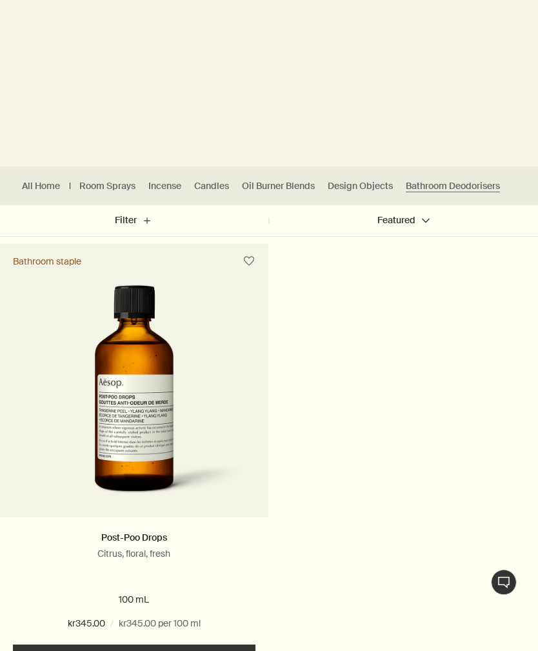
scroll to position [236, 0]
click at [126, 327] on img at bounding box center [134, 398] width 222 height 226
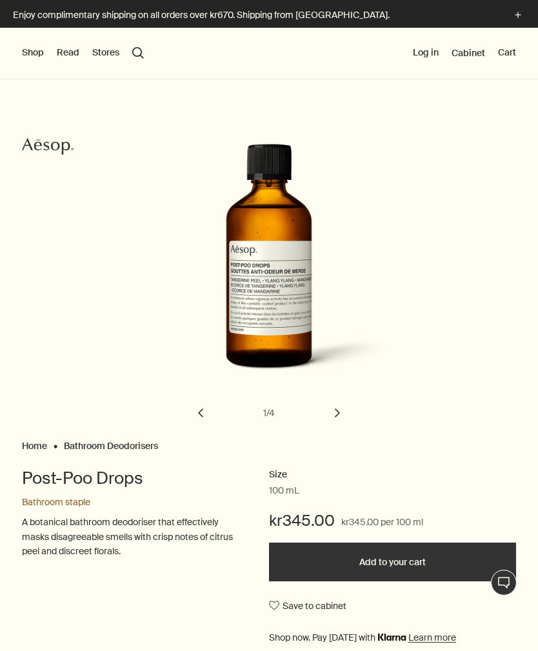
click at [331, 398] on div "Post-Poo Drops" at bounding box center [280, 283] width 241 height 278
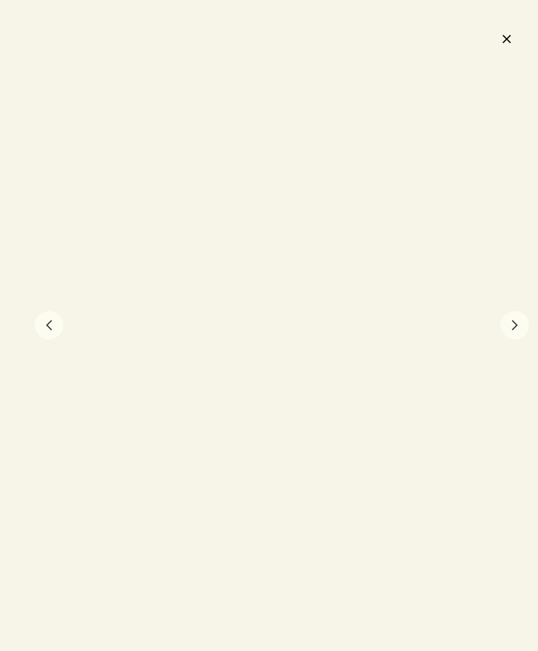
click at [512, 332] on button "chevron" at bounding box center [515, 325] width 28 height 28
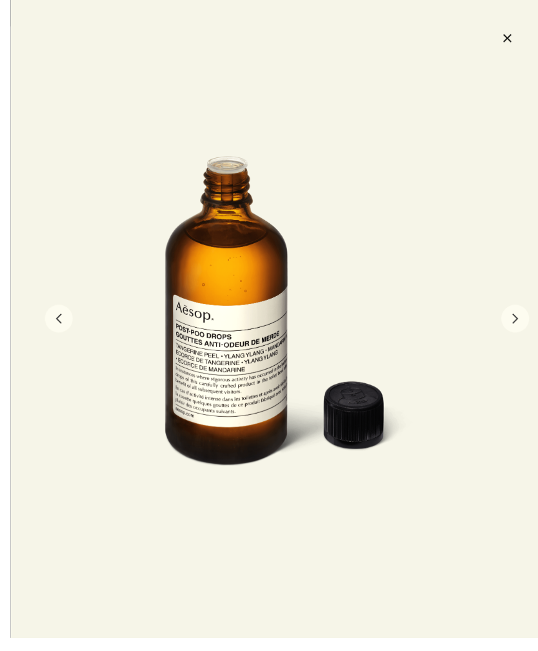
scroll to position [20, 0]
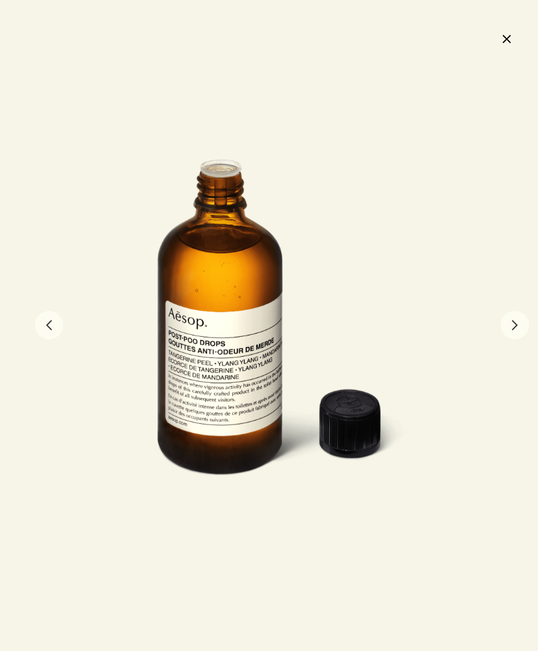
click at [508, 41] on button "close" at bounding box center [506, 39] width 15 height 22
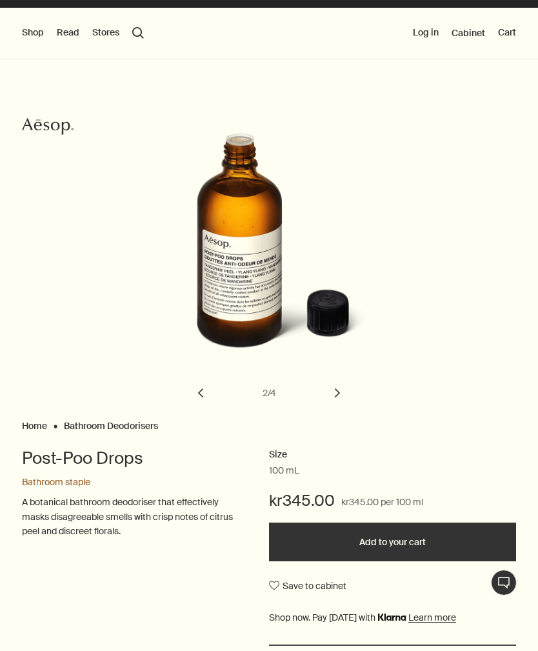
scroll to position [0, 0]
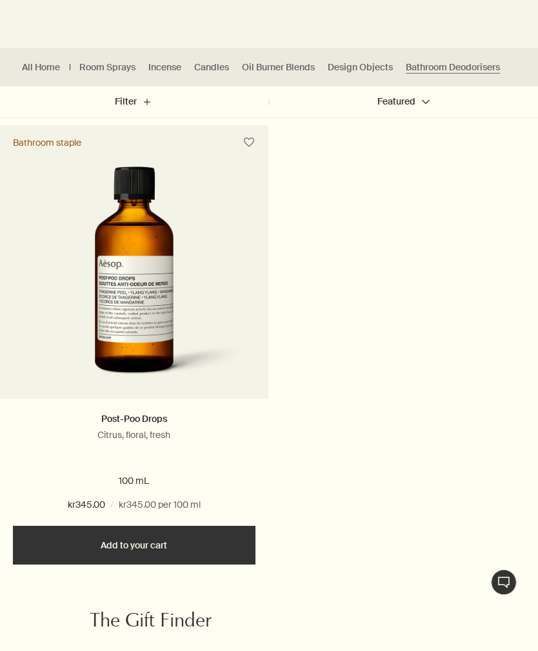
click at [116, 542] on button "Add Add to your cart" at bounding box center [134, 546] width 243 height 39
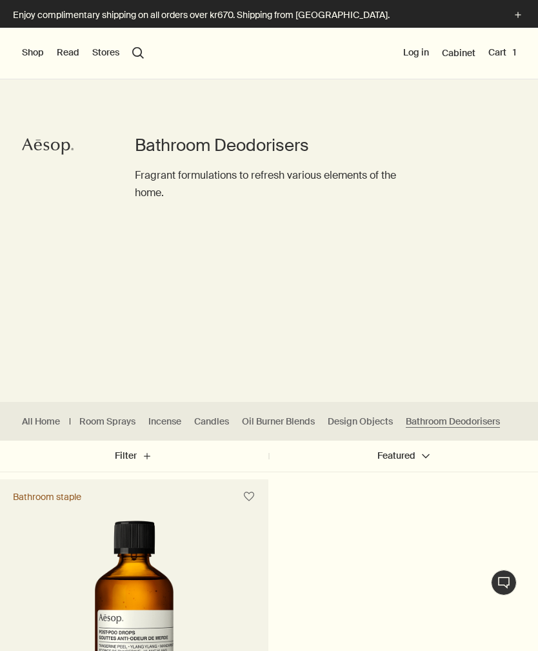
click at [498, 52] on button "Cart 1" at bounding box center [503, 52] width 28 height 13
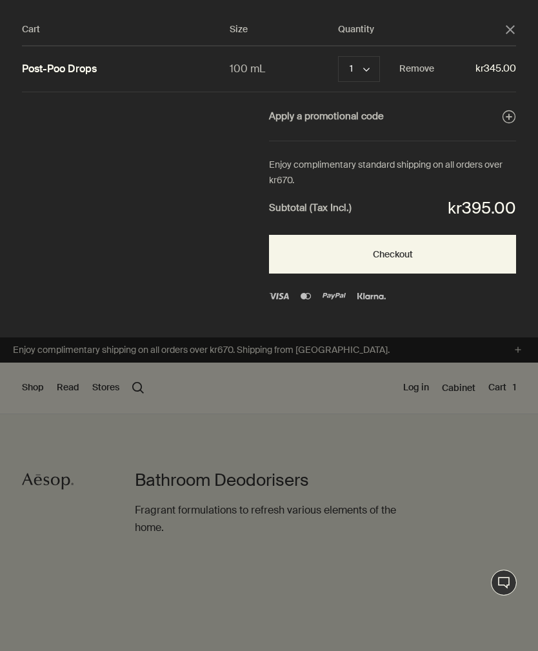
click at [107, 183] on div "Cart Size Quantity close Post-Poo Drops 100 mL 1 chevron Remove kr345.00 Apply …" at bounding box center [280, 169] width 560 height 338
click at [322, 260] on button "Checkout" at bounding box center [392, 254] width 247 height 39
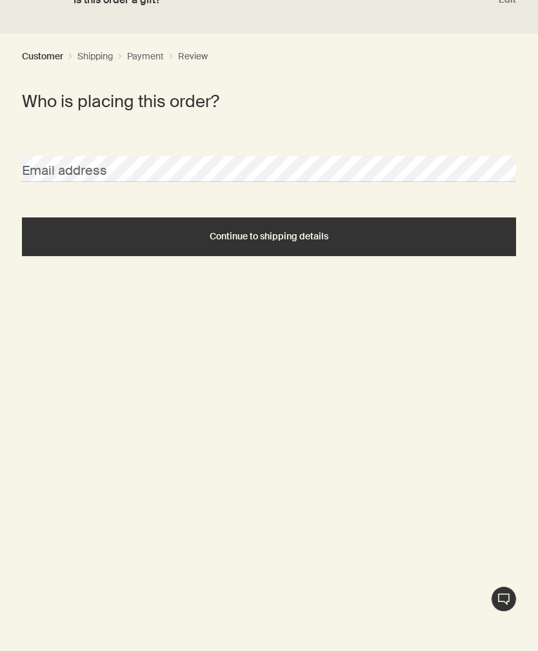
scroll to position [367, 0]
click at [70, 243] on button "Continue to shipping details" at bounding box center [269, 237] width 495 height 39
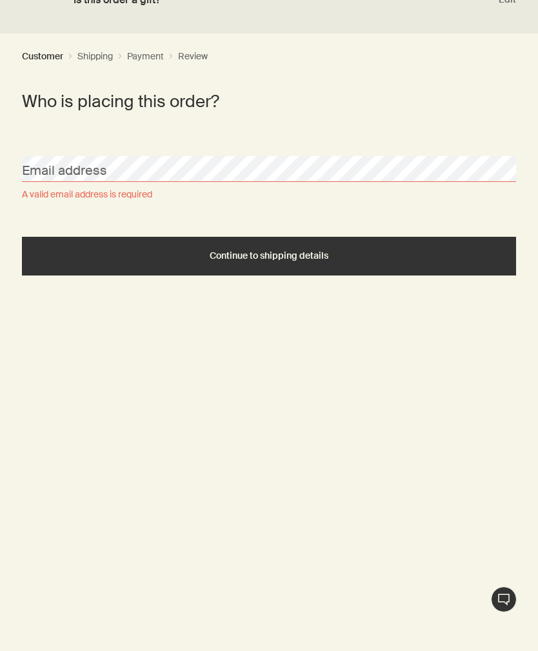
click at [105, 67] on ul "Customer chevron Shipping chevron Payment chevron Review" at bounding box center [269, 59] width 538 height 39
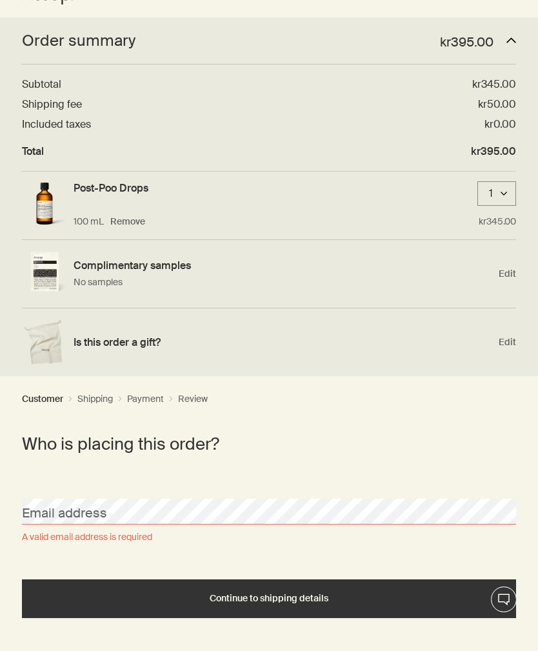
scroll to position [0, 0]
